Goal: Task Accomplishment & Management: Complete application form

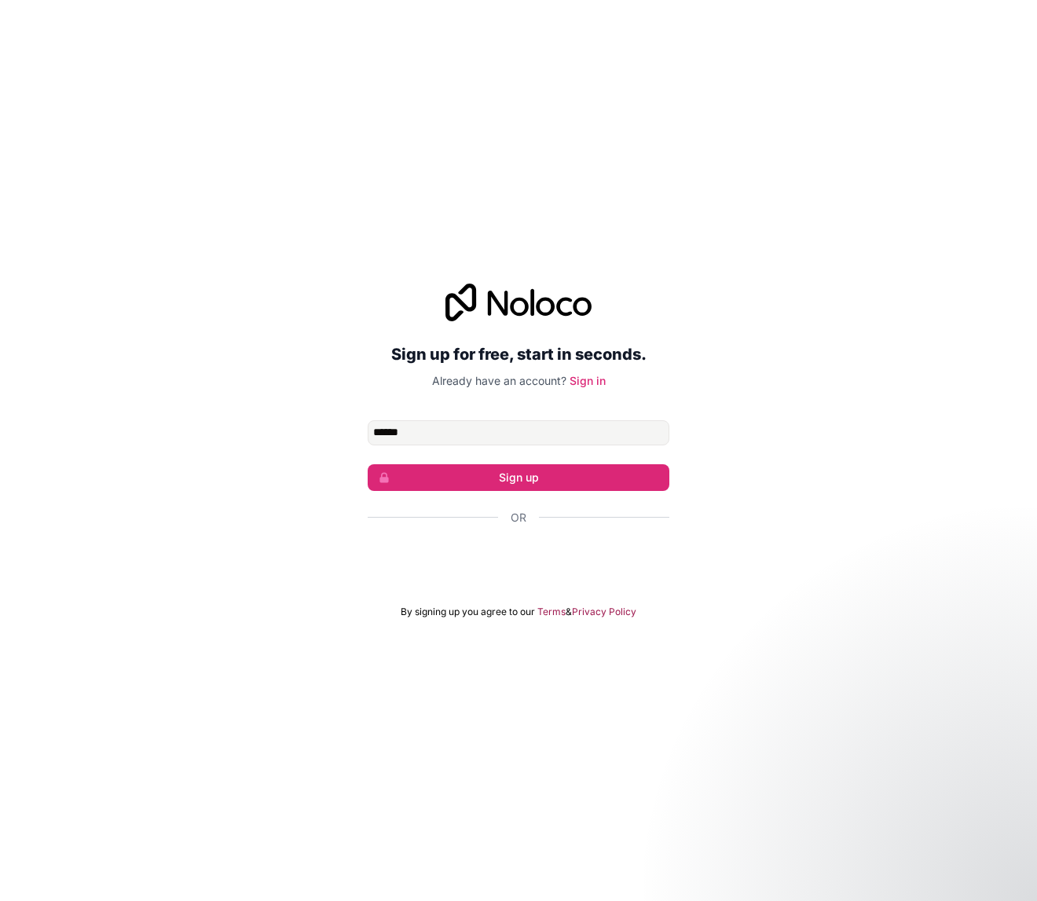
type input "******"
click at [222, 400] on div "Sign up for free, start in seconds. Already have an account? Sign in ****** Sig…" at bounding box center [518, 451] width 1037 height 379
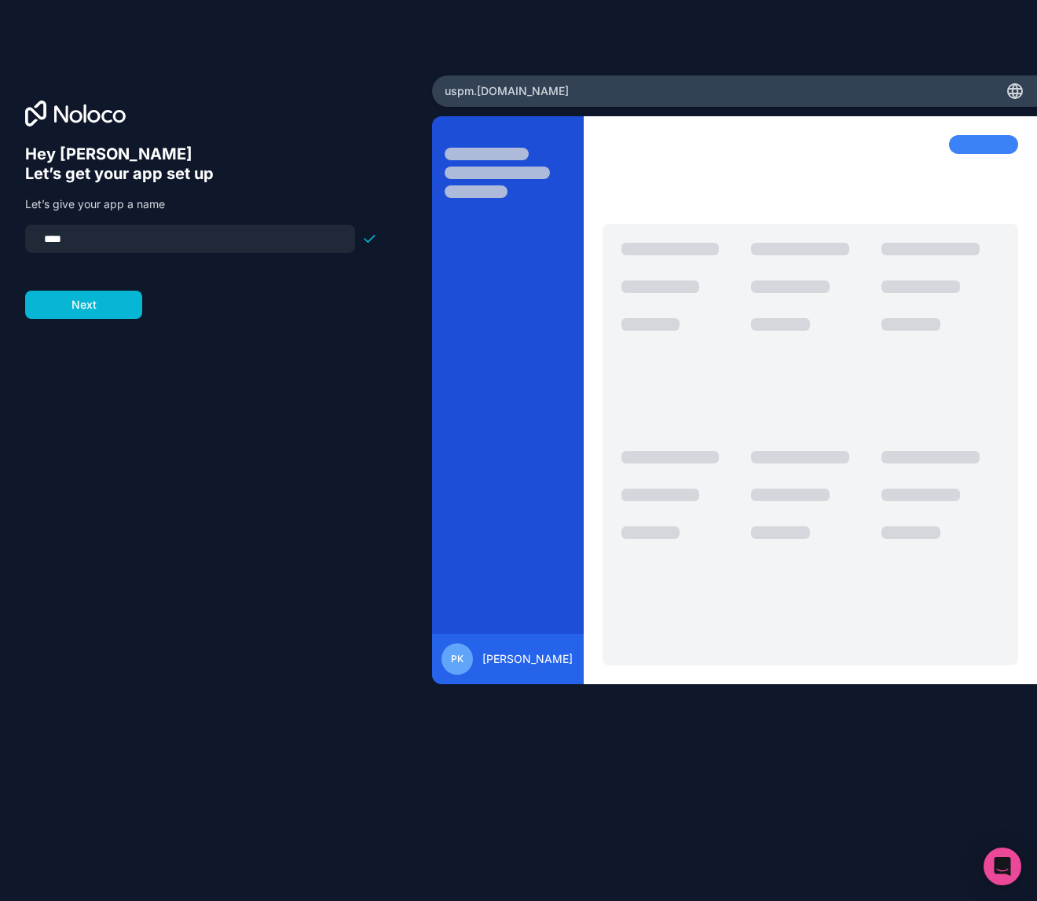
drag, startPoint x: 112, startPoint y: 240, endPoint x: -22, endPoint y: 232, distance: 134.5
click at [0, 232] on html "Hey [PERSON_NAME] 👋 Let’s get your app set up Let’s give your app a name **** N…" at bounding box center [518, 450] width 1037 height 901
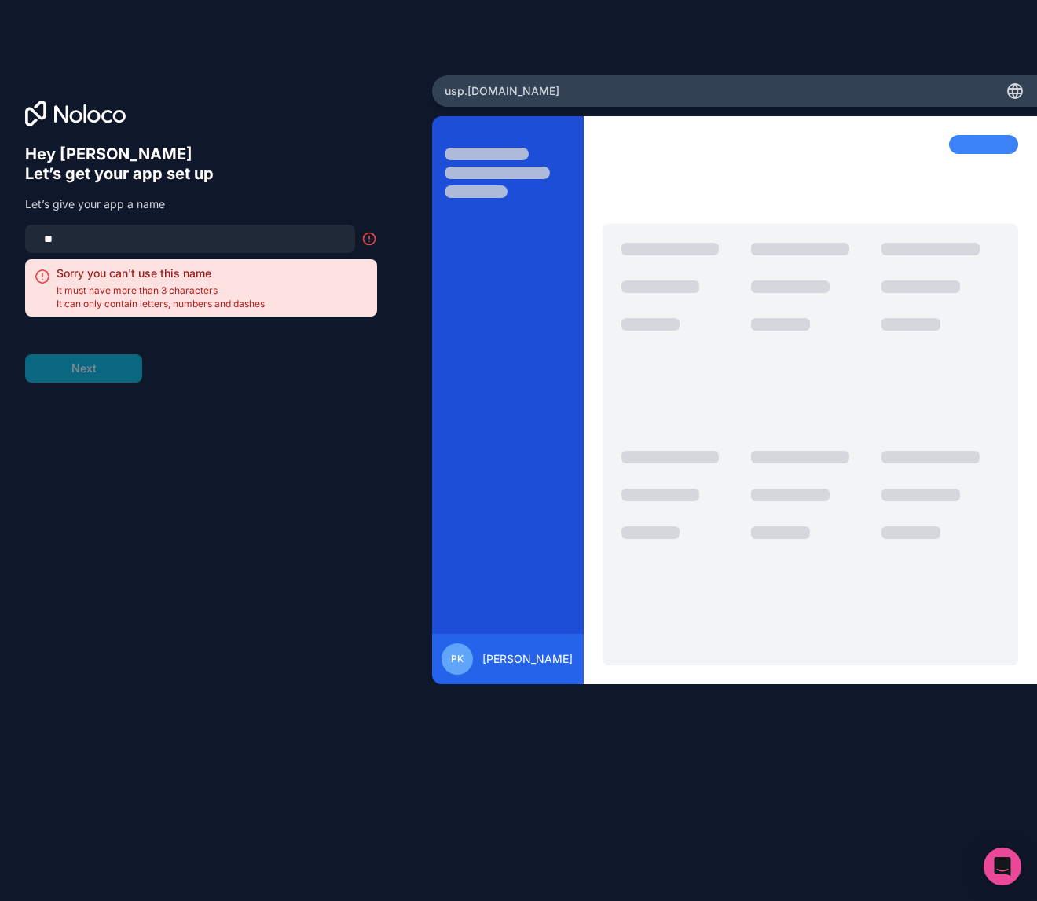
type input "*"
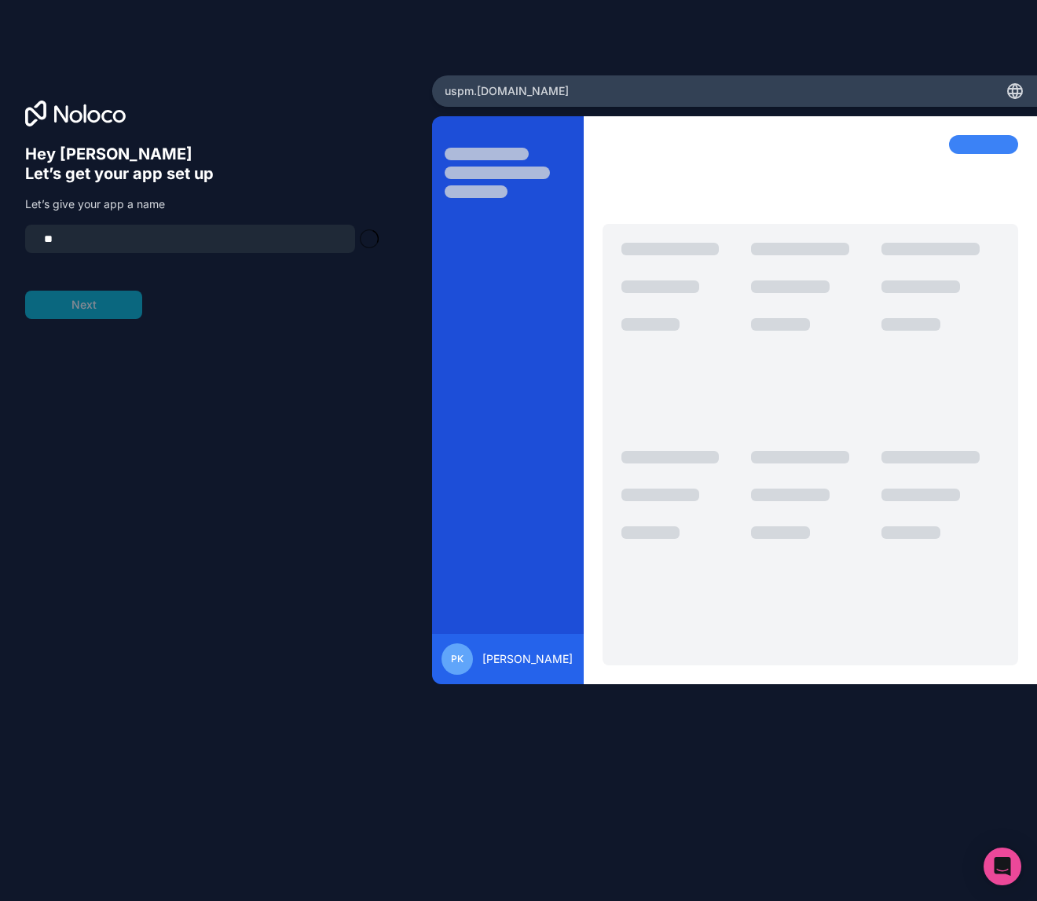
type input "*"
type input "*******"
click at [82, 302] on button "Next" at bounding box center [83, 305] width 117 height 28
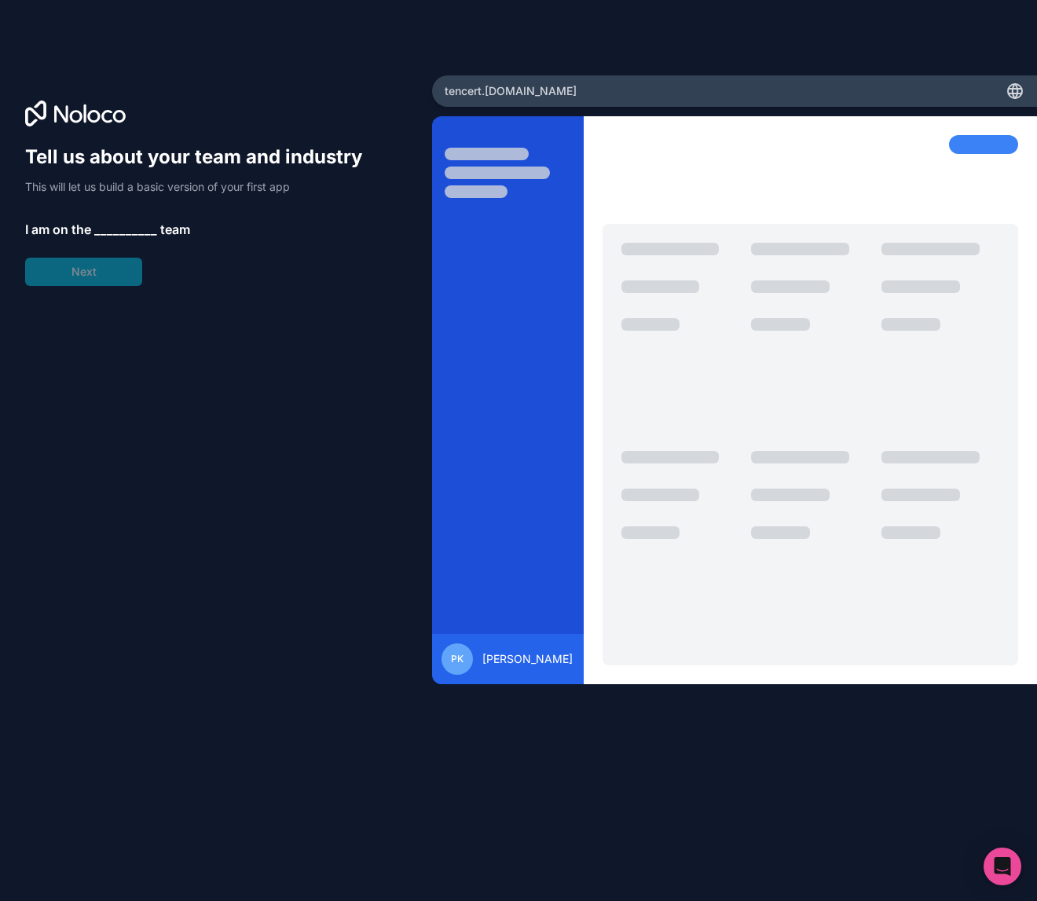
click at [113, 225] on span "__________" at bounding box center [125, 229] width 63 height 19
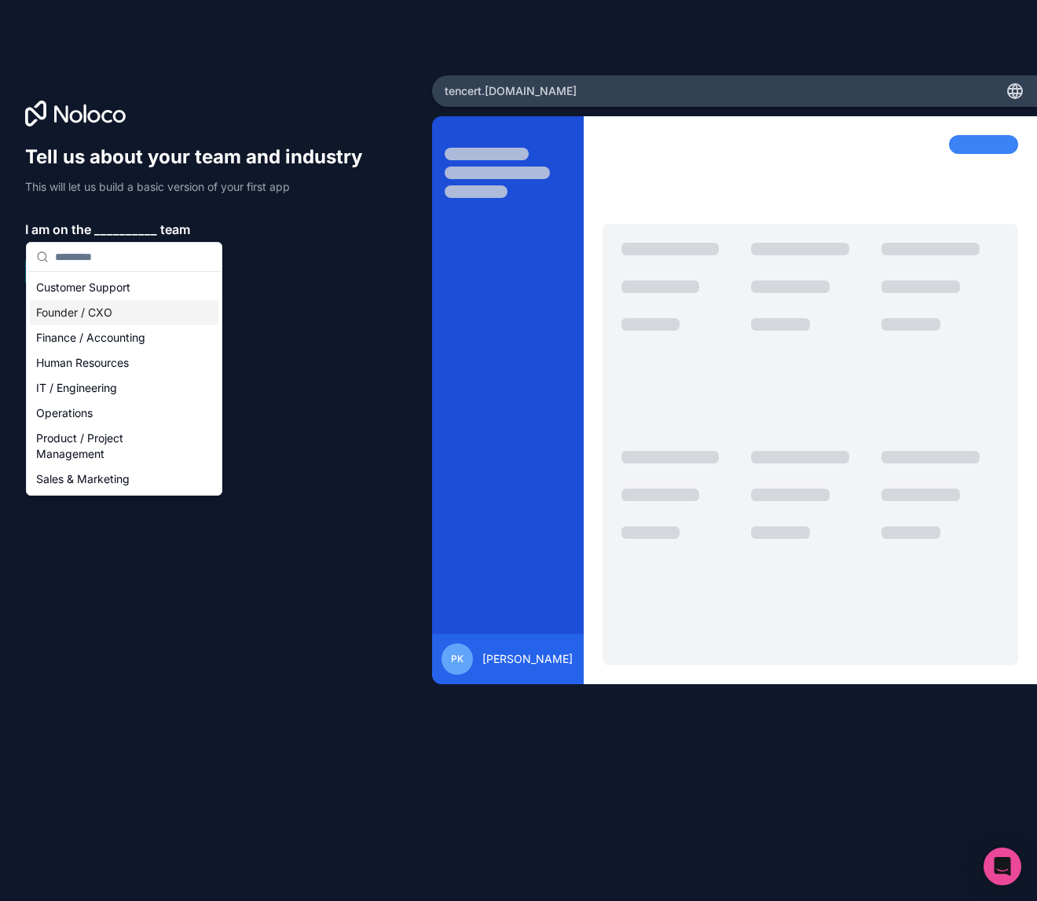
click at [111, 306] on div "Founder / CXO" at bounding box center [124, 312] width 188 height 25
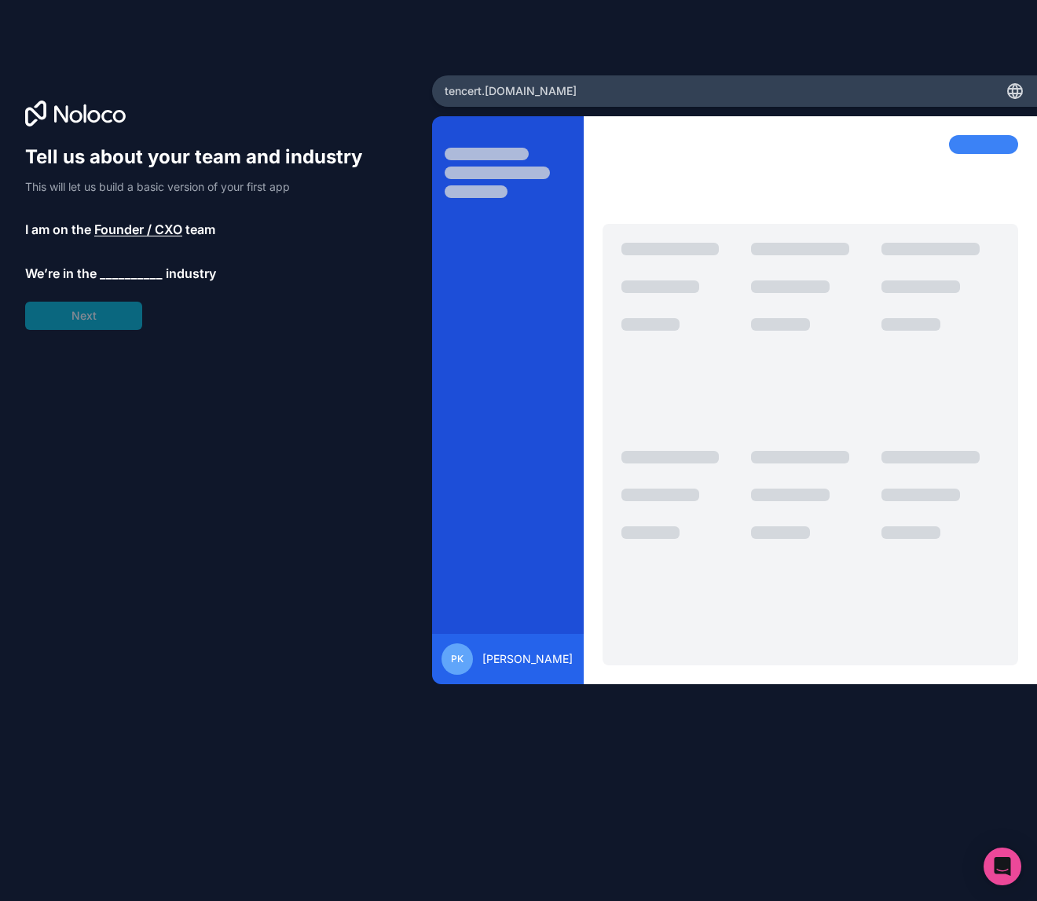
click at [111, 275] on span "__________" at bounding box center [131, 273] width 63 height 19
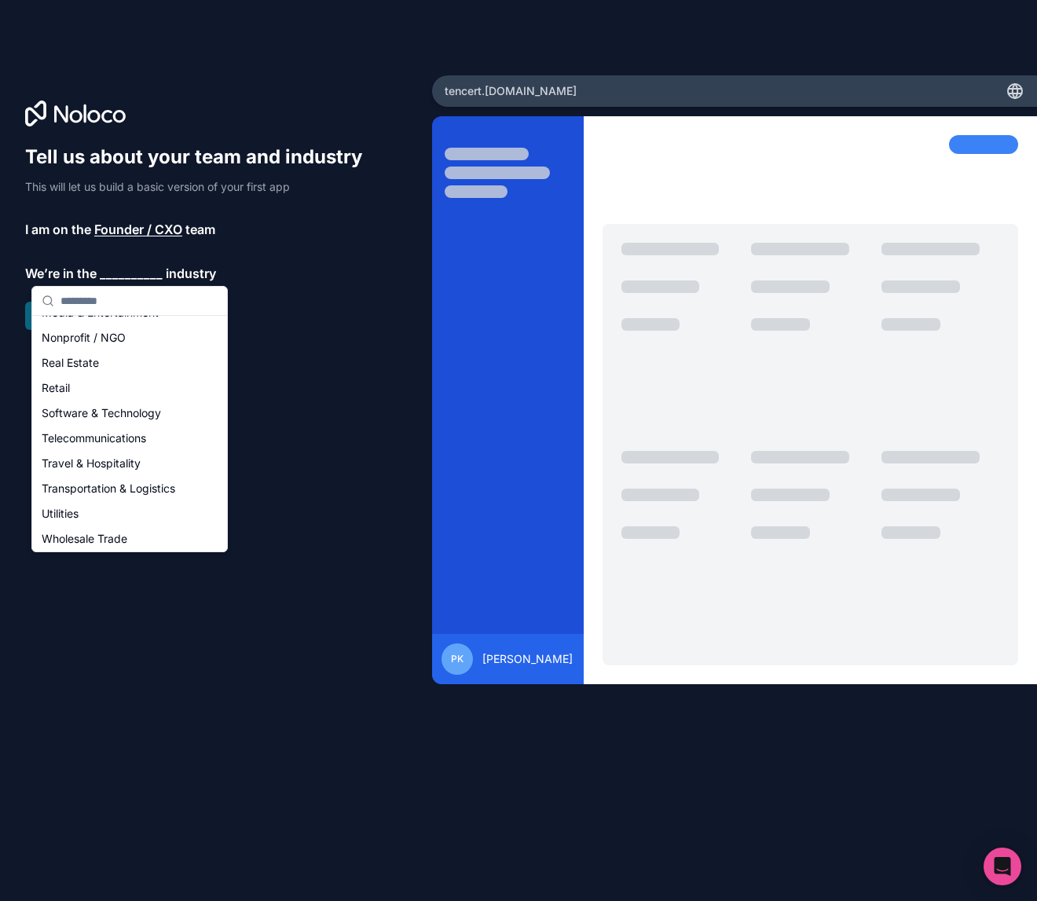
scroll to position [324, 0]
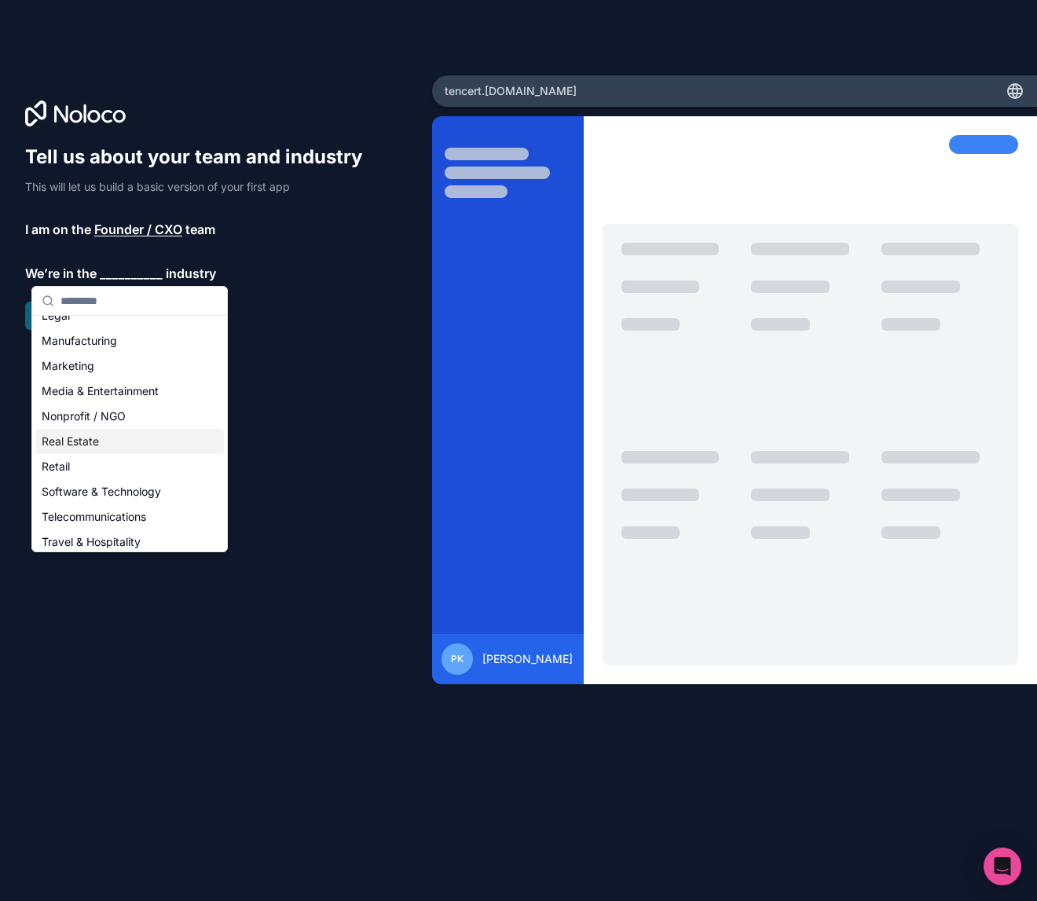
click at [75, 441] on div "Real Estate" at bounding box center [129, 441] width 188 height 25
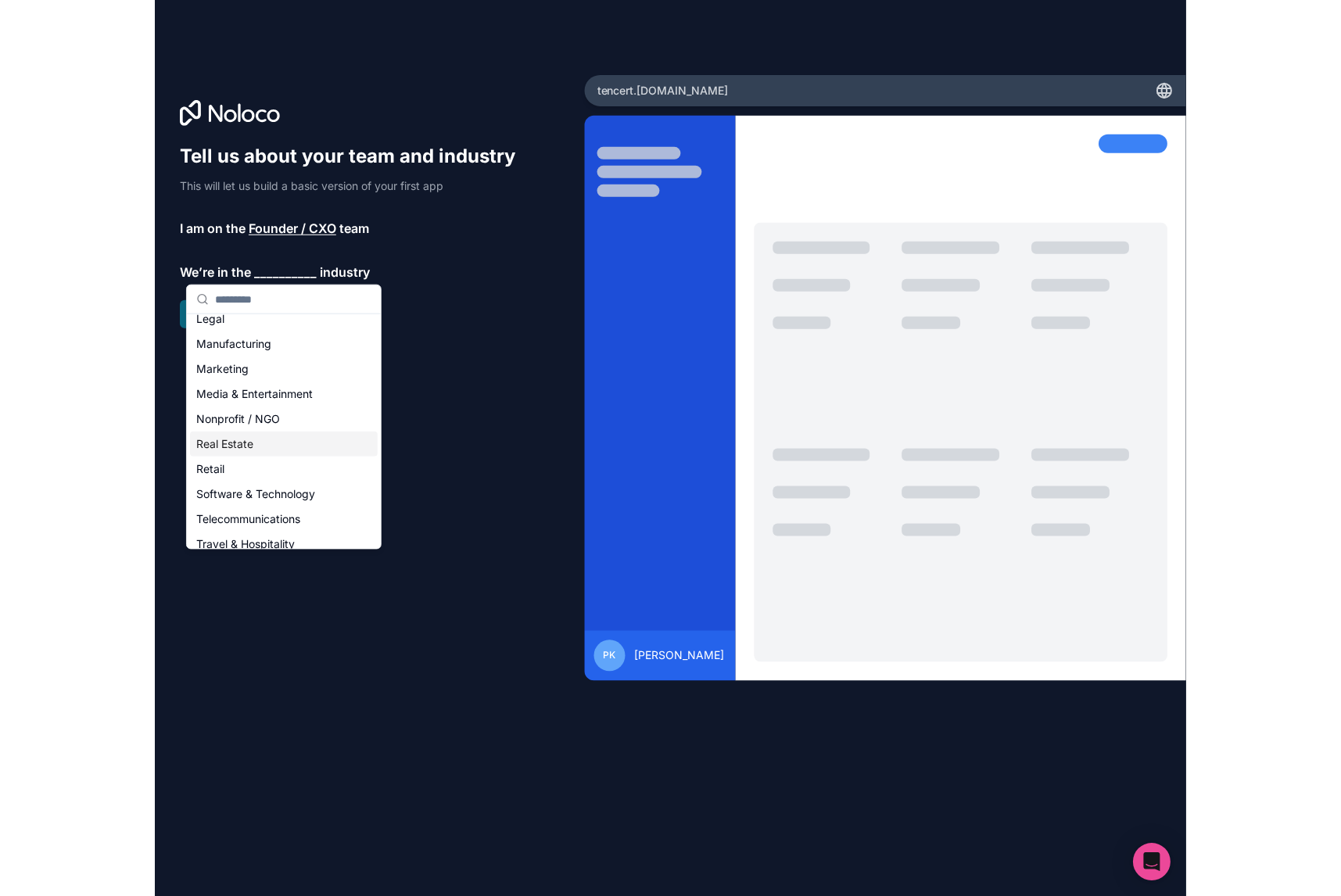
scroll to position [210, 0]
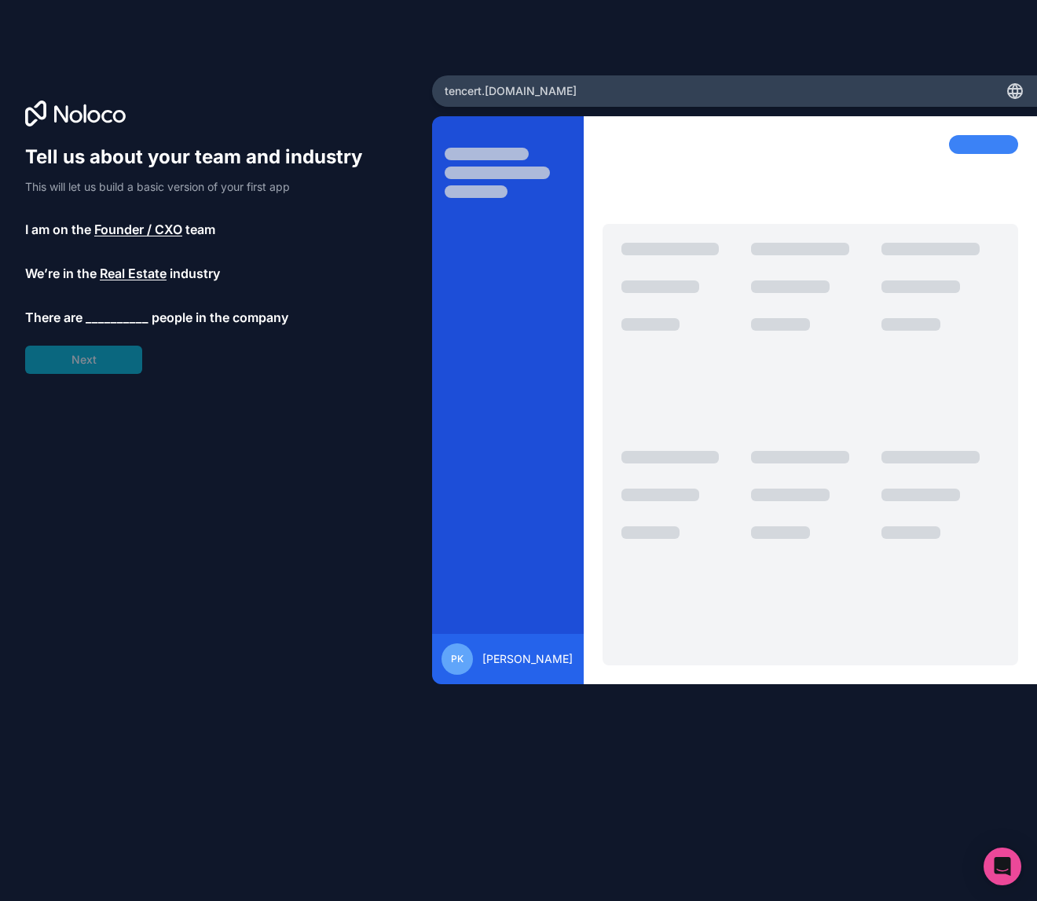
click at [117, 318] on span "__________" at bounding box center [117, 317] width 63 height 19
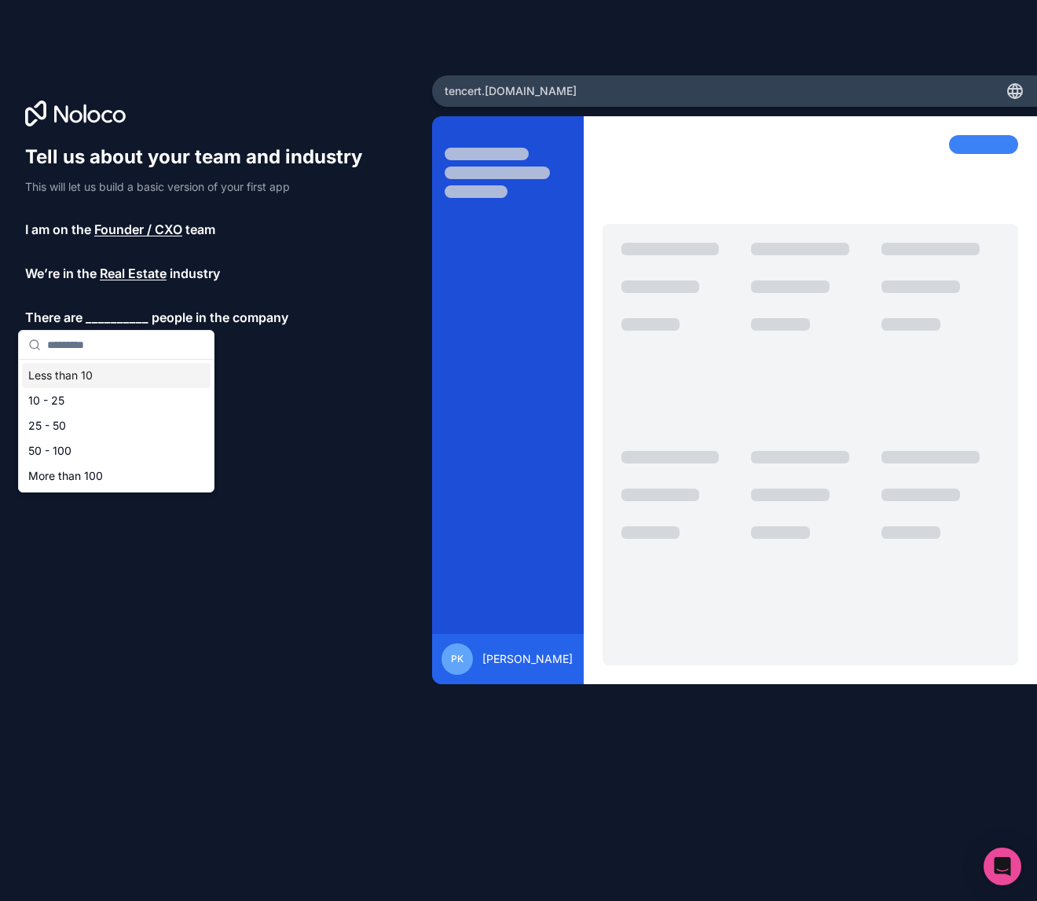
click at [74, 371] on div "Less than 10" at bounding box center [116, 375] width 188 height 25
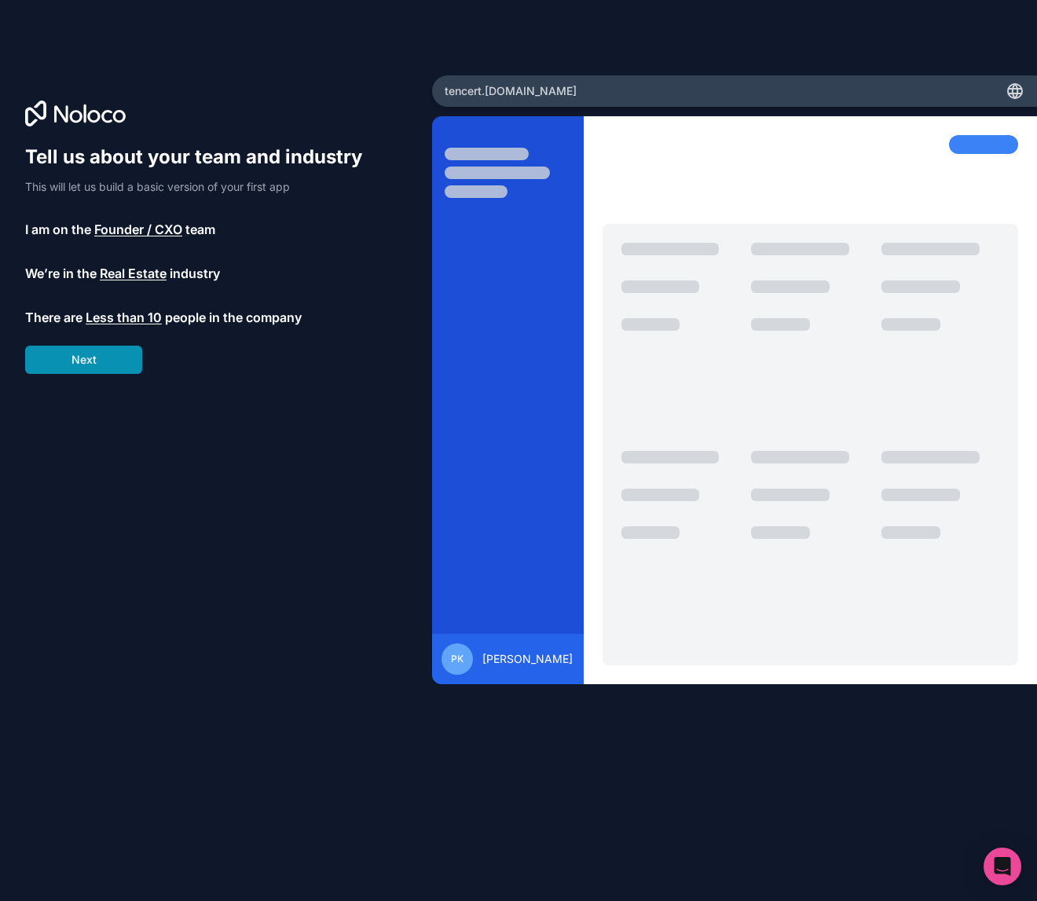
click at [96, 357] on button "Next" at bounding box center [83, 360] width 117 height 28
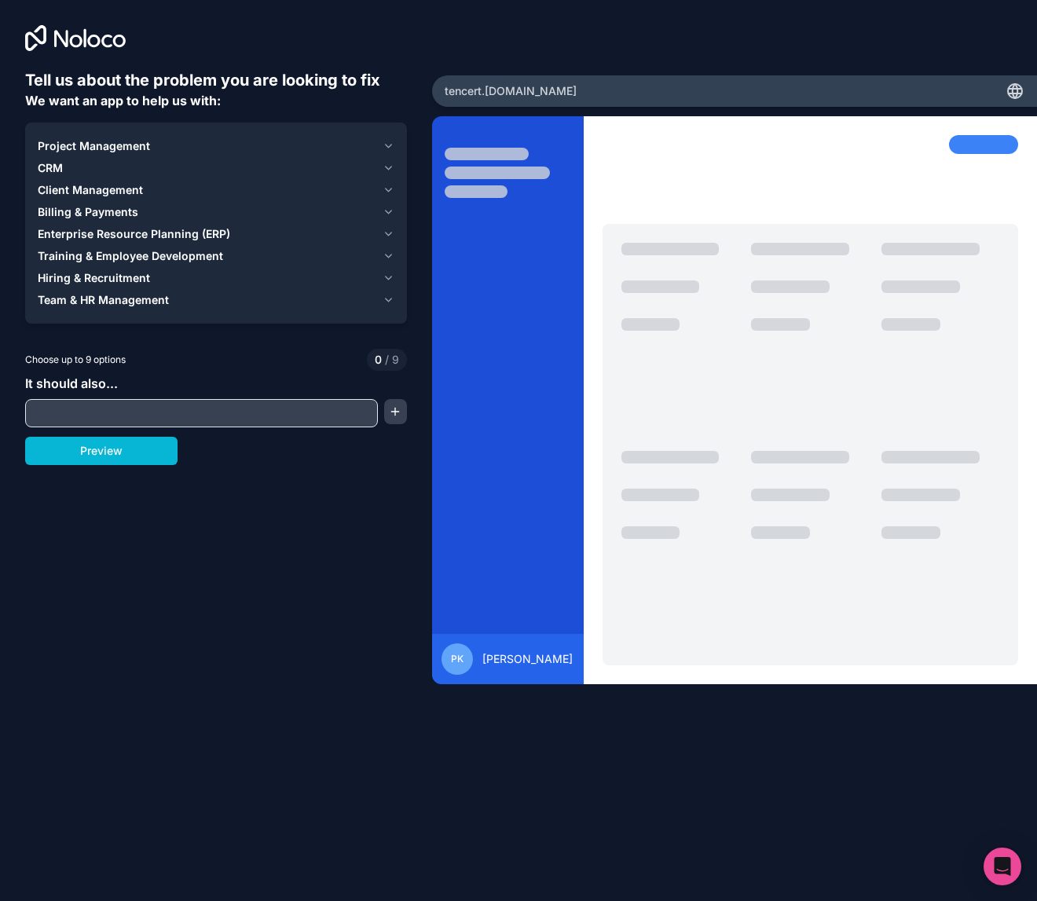
click at [114, 188] on span "Client Management" at bounding box center [90, 190] width 105 height 16
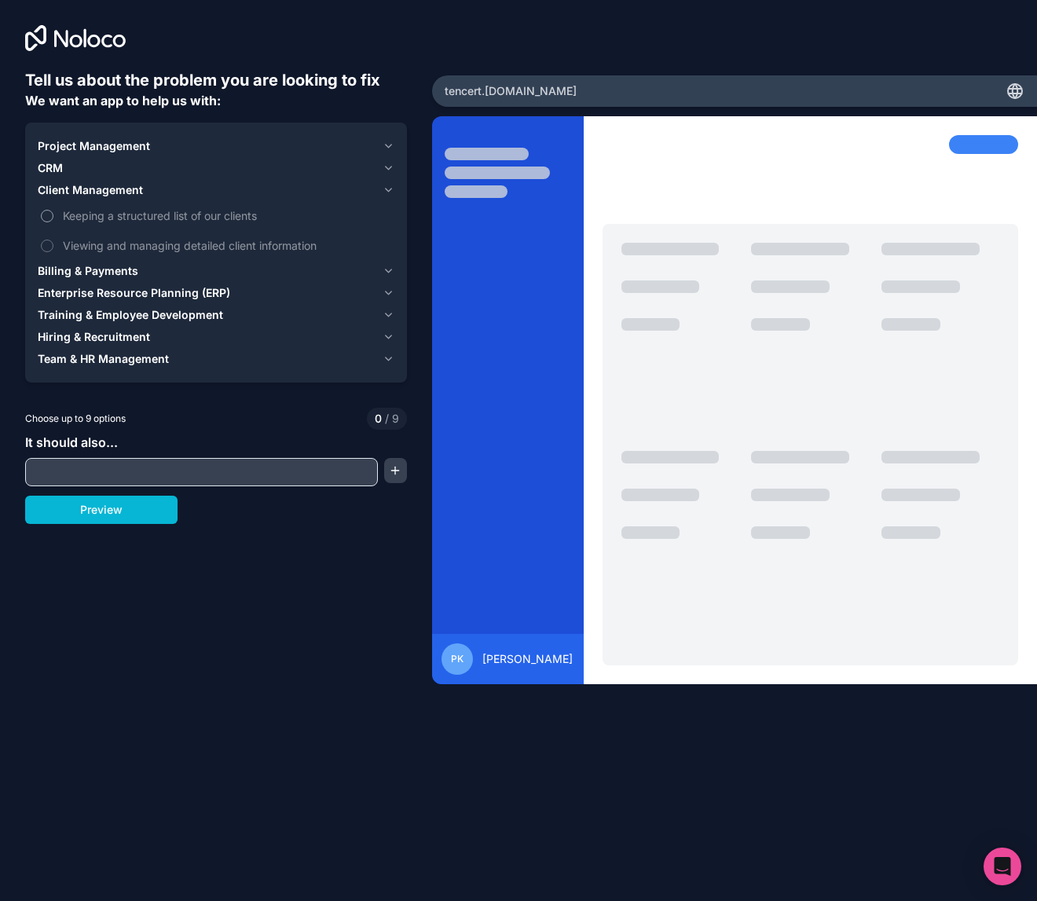
click at [50, 210] on button "Keeping a structured list of our clients" at bounding box center [47, 216] width 13 height 13
click at [73, 213] on span "Keeping a structured list of our clients" at bounding box center [227, 215] width 328 height 16
click at [53, 213] on button "Keeping a structured list of our clients" at bounding box center [47, 216] width 13 height 13
click at [73, 213] on span "Keeping a structured list of our clients" at bounding box center [227, 215] width 328 height 16
click at [53, 213] on button "Keeping a structured list of our clients" at bounding box center [47, 216] width 13 height 13
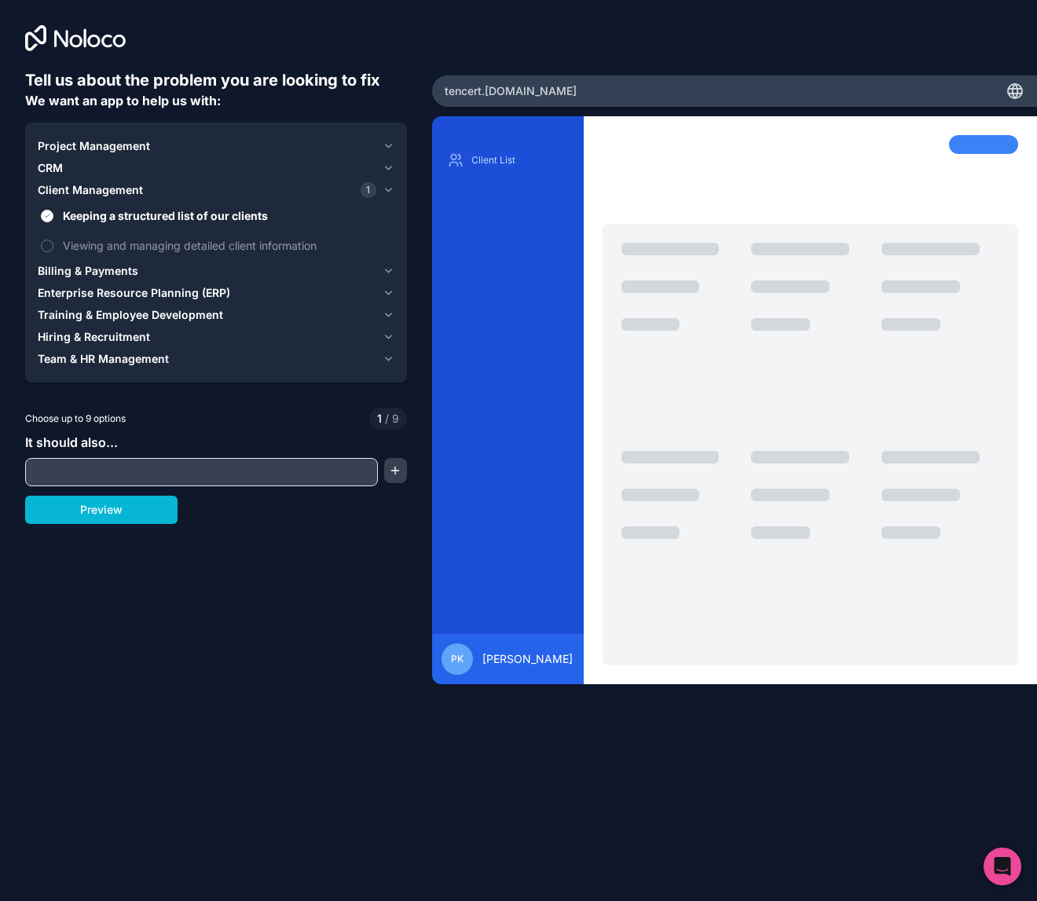
click at [97, 268] on span "Billing & Payments" at bounding box center [88, 271] width 101 height 16
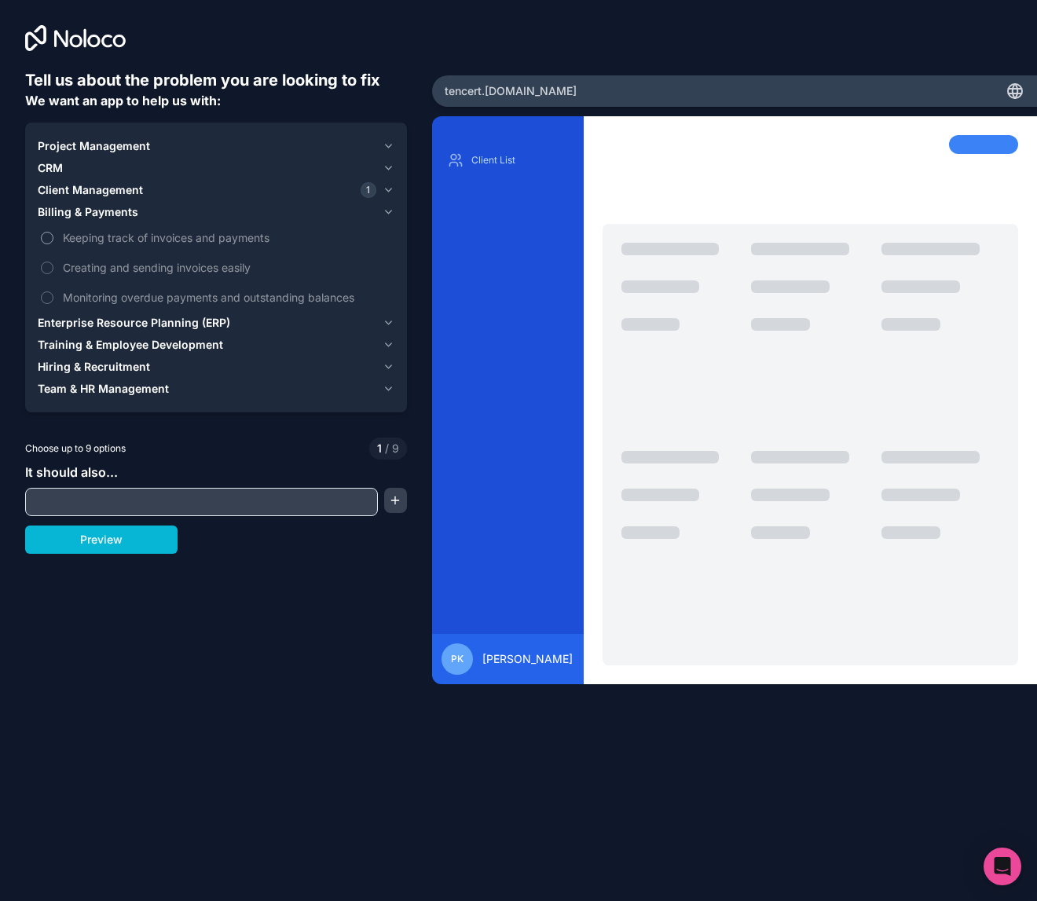
click at [51, 238] on button "Keeping track of invoices and payments" at bounding box center [47, 238] width 13 height 13
click at [49, 298] on button "Monitoring overdue payments and outstanding balances" at bounding box center [47, 297] width 13 height 13
click at [106, 188] on span "Client Management" at bounding box center [90, 190] width 105 height 16
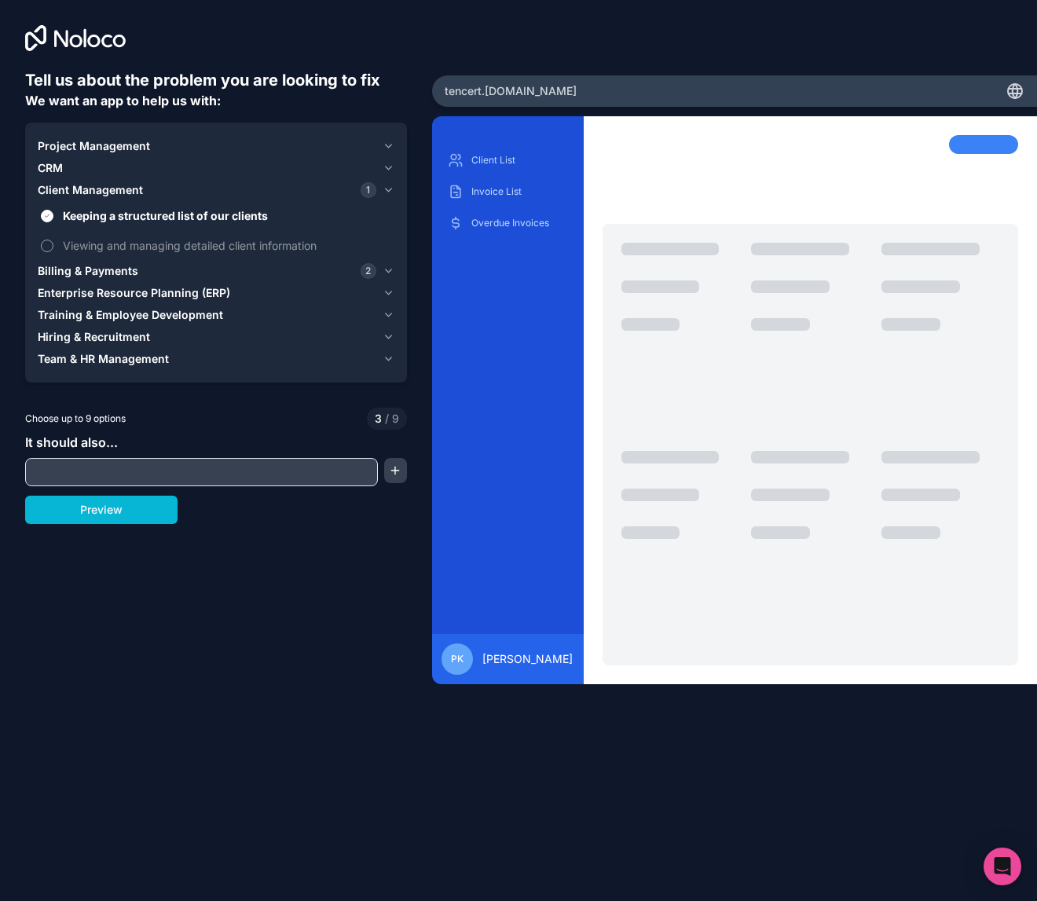
click at [53, 240] on label "Viewing and managing detailed client information" at bounding box center [216, 245] width 357 height 29
click at [53, 240] on button "Viewing and managing detailed client information" at bounding box center [47, 246] width 13 height 13
click at [283, 476] on input "text" at bounding box center [201, 472] width 345 height 22
type input "**********"
click at [401, 470] on button "button" at bounding box center [395, 470] width 23 height 25
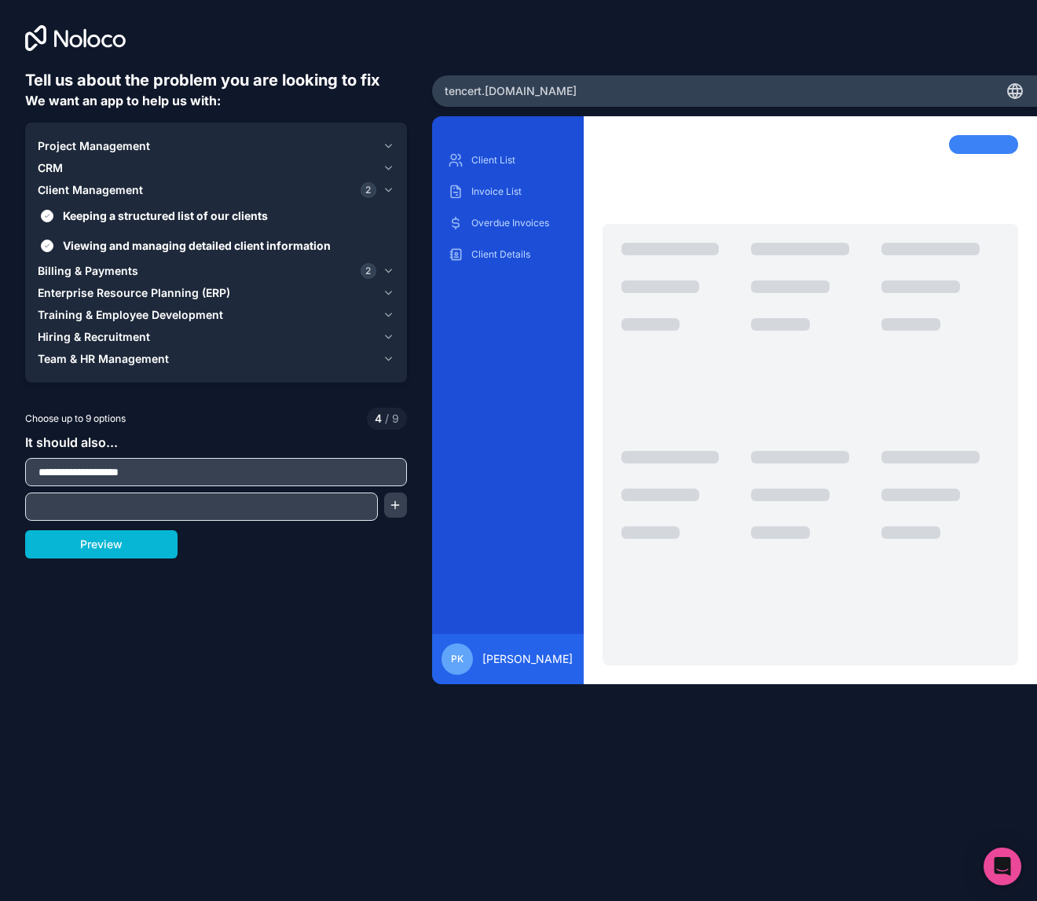
click at [227, 556] on div "Preview" at bounding box center [216, 544] width 382 height 28
click at [209, 465] on input "**********" at bounding box center [216, 472] width 374 height 22
click at [203, 512] on input "text" at bounding box center [201, 507] width 345 height 22
click at [231, 563] on div "**********" at bounding box center [216, 397] width 382 height 657
click at [124, 543] on button "Preview" at bounding box center [101, 544] width 152 height 28
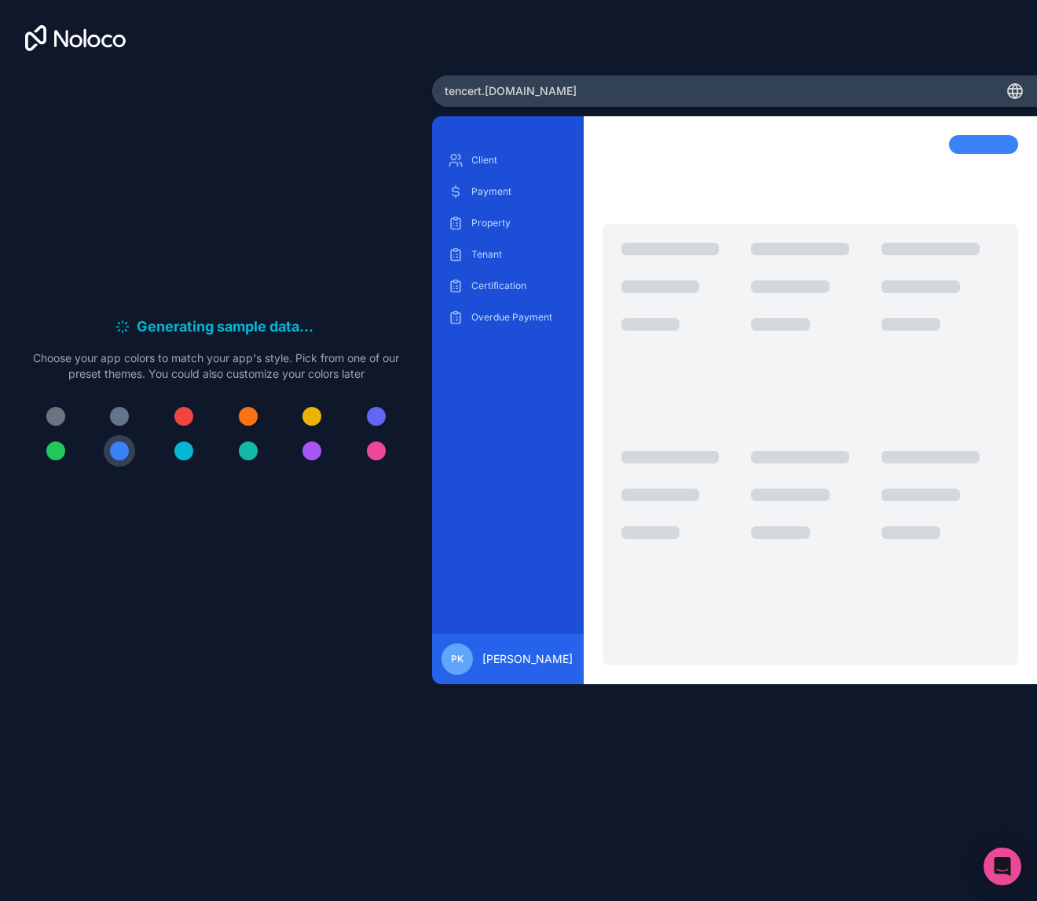
click at [49, 450] on div at bounding box center [55, 450] width 19 height 19
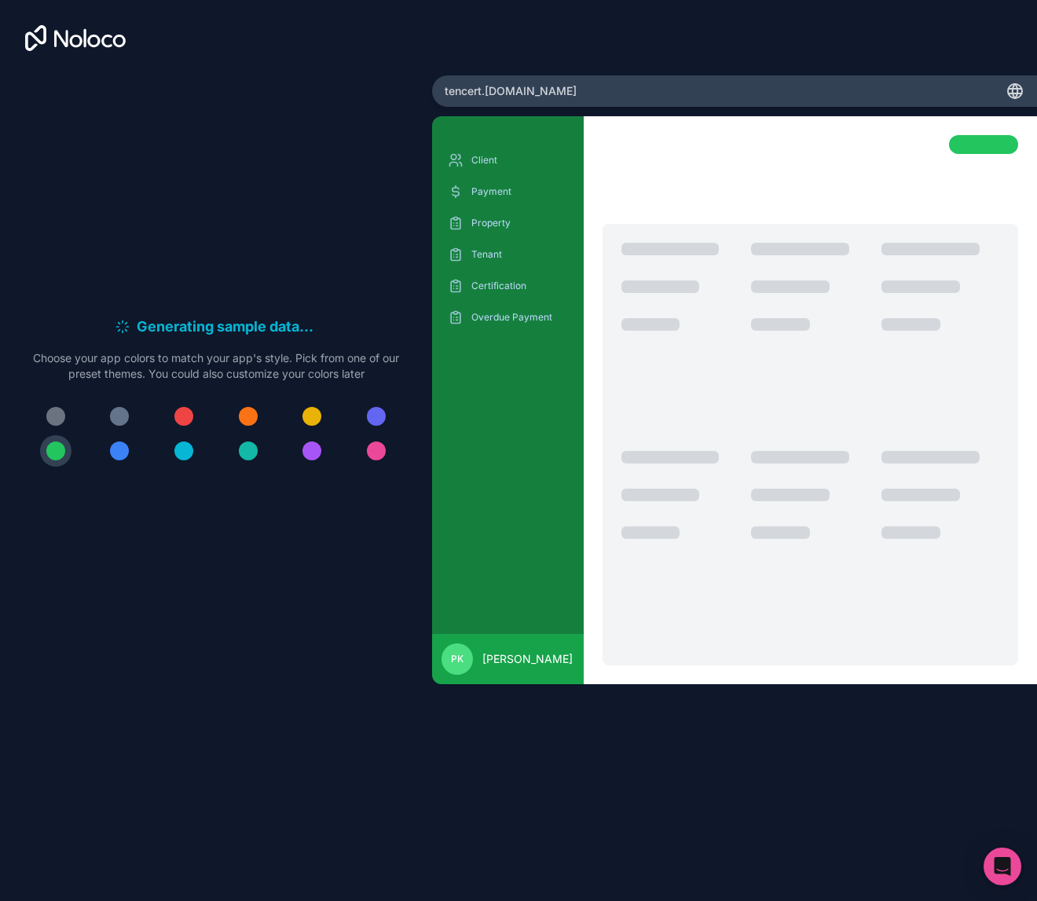
click at [121, 416] on div at bounding box center [119, 416] width 19 height 19
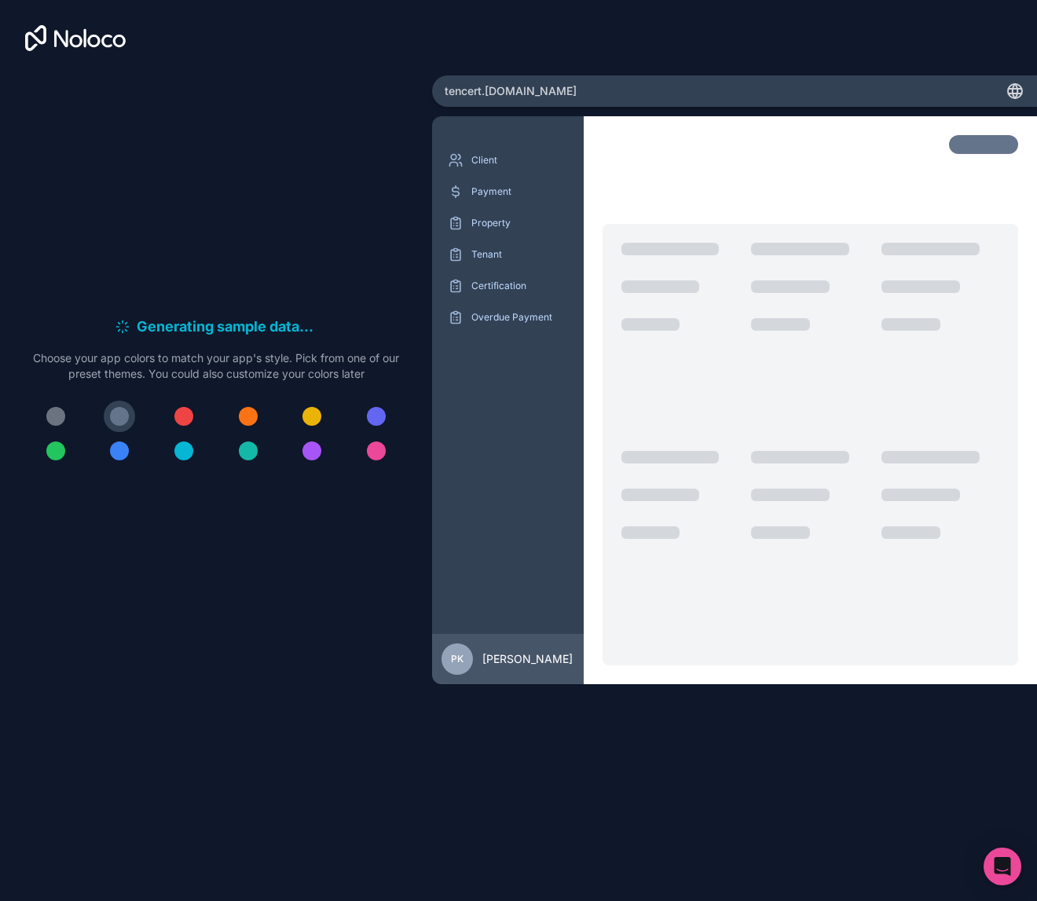
click at [49, 455] on div at bounding box center [55, 450] width 19 height 19
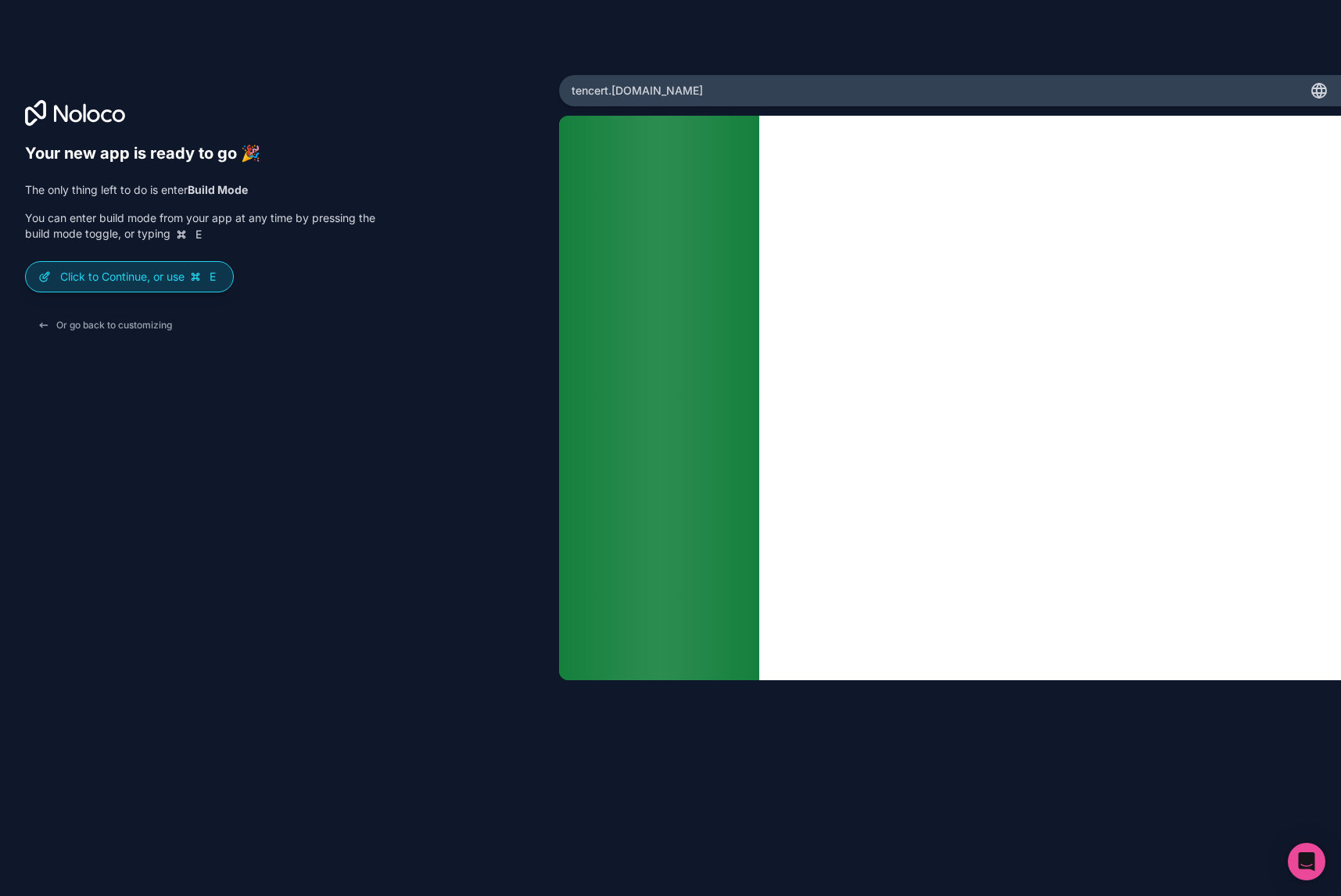
click at [173, 279] on p "Click to Continue, or use E" at bounding box center [139, 277] width 160 height 16
